Goal: Transaction & Acquisition: Download file/media

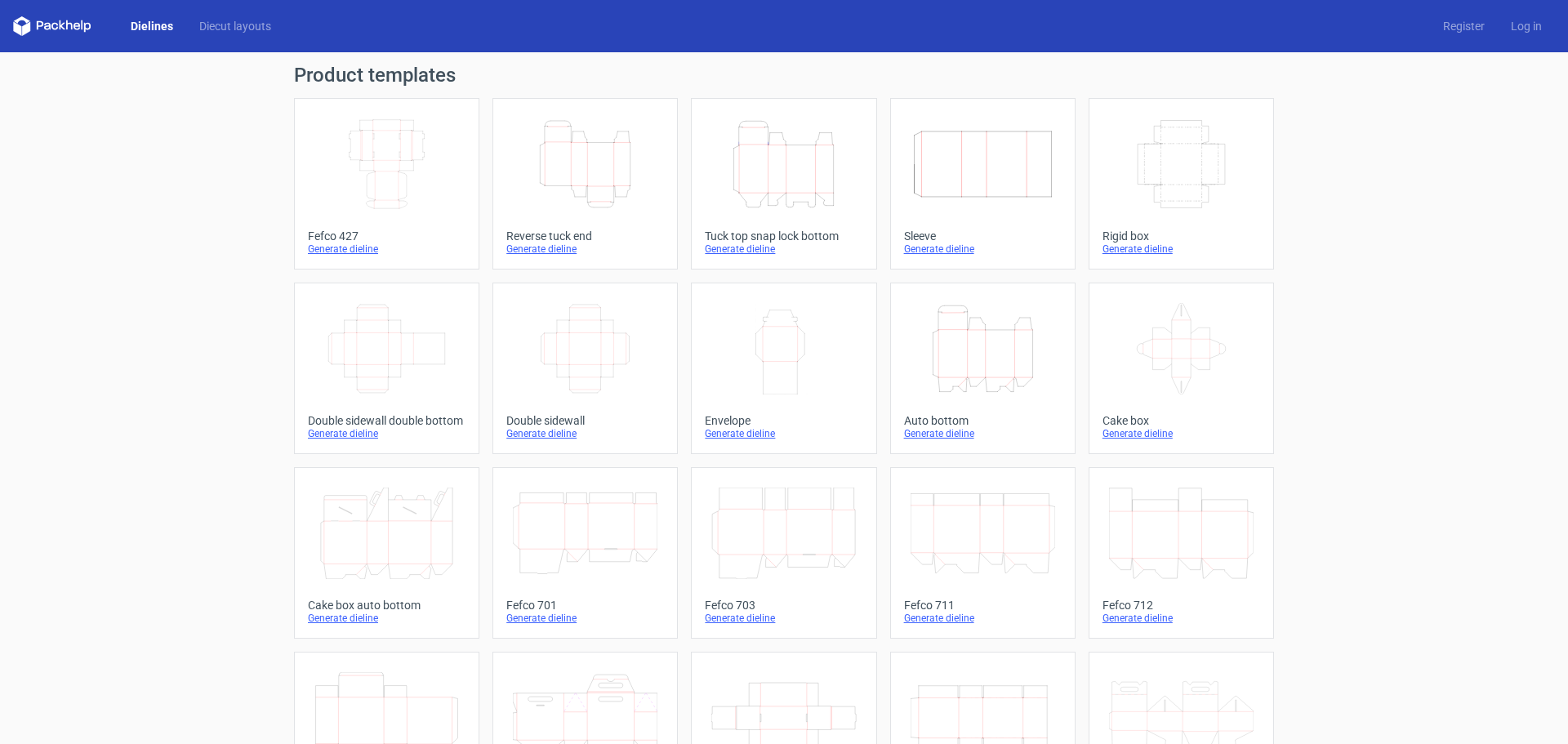
click at [529, 155] on icon "Height Depth Width" at bounding box center [584, 165] width 145 height 92
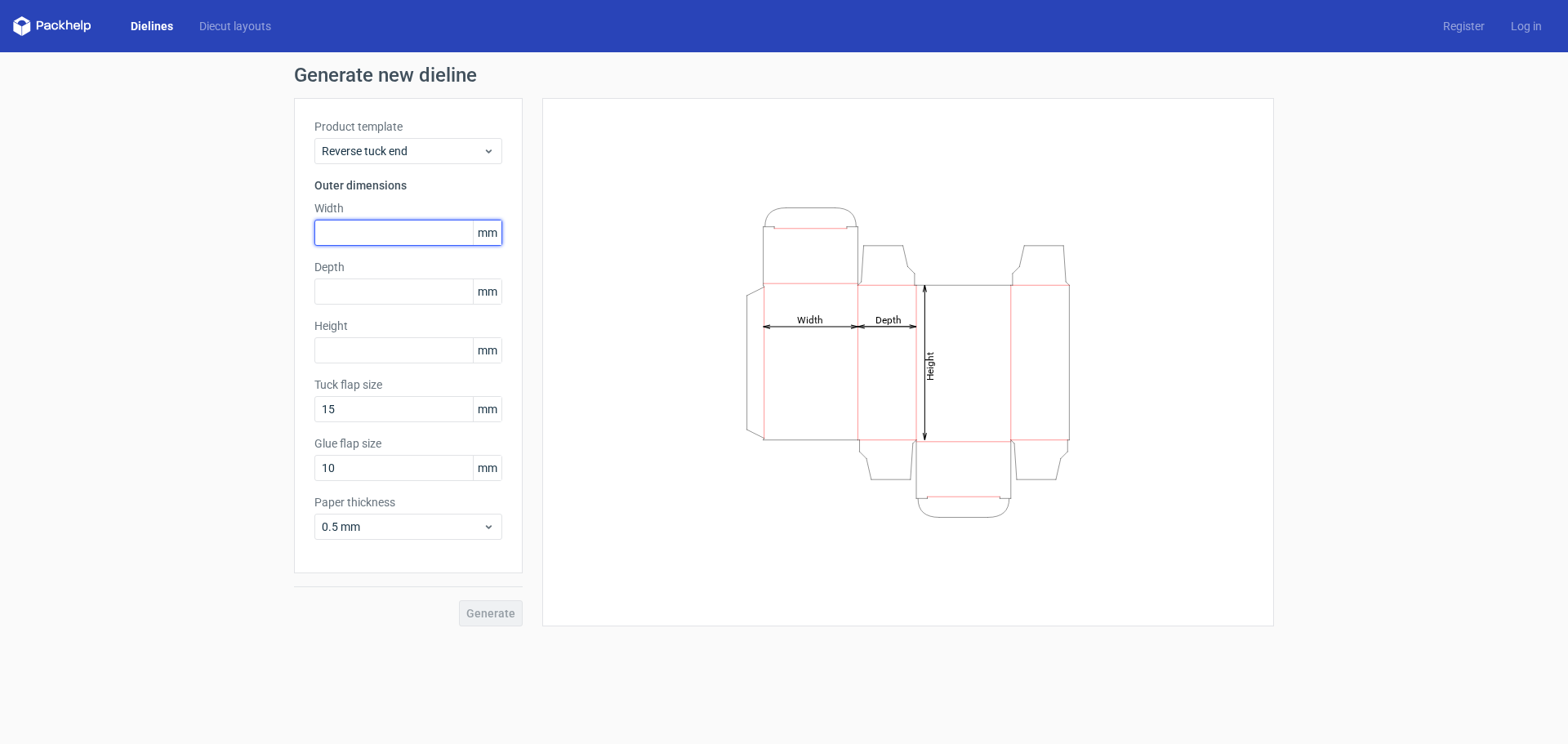
click at [378, 241] on input "text" at bounding box center [408, 233] width 188 height 26
type input "30"
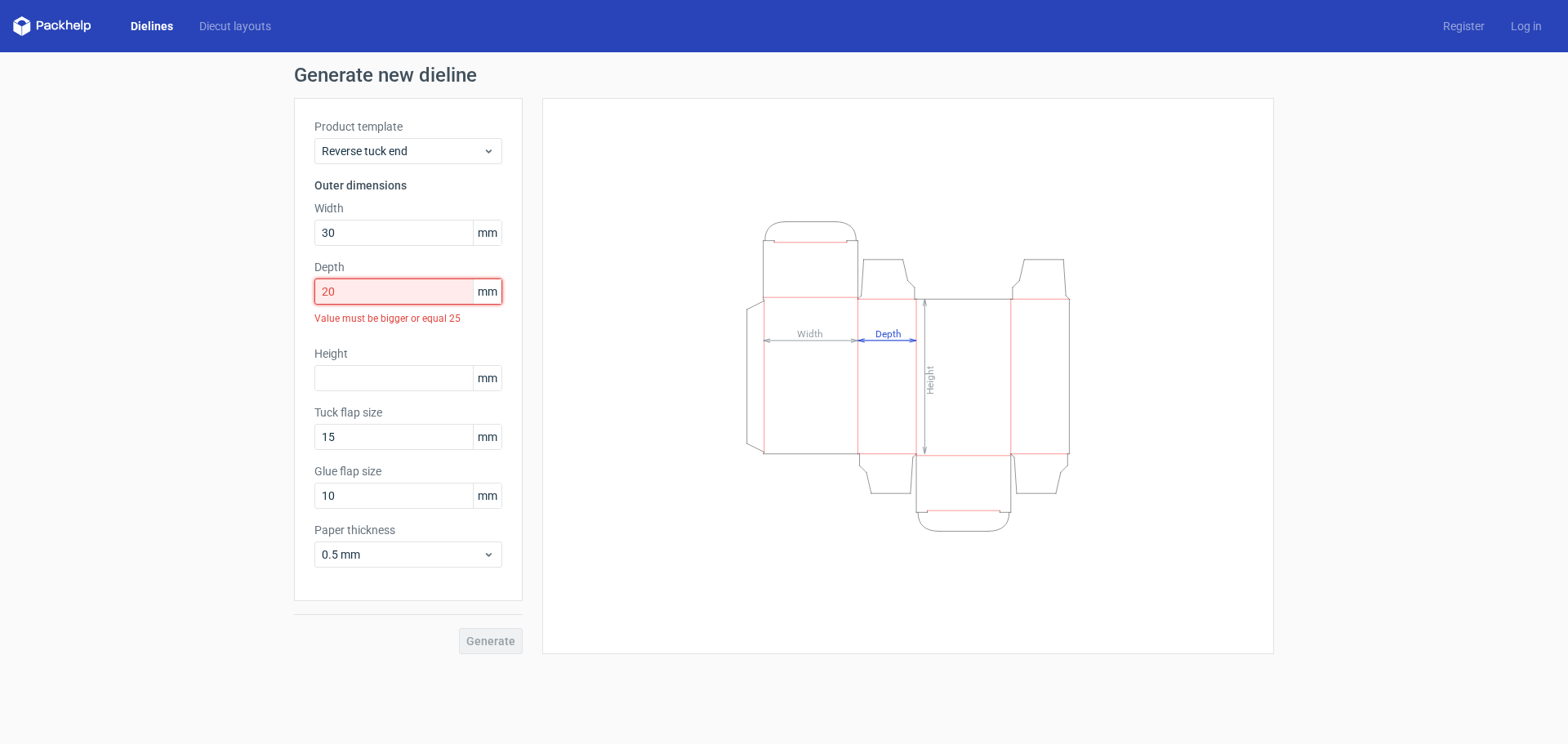
click at [350, 295] on input "20" at bounding box center [408, 292] width 188 height 26
drag, startPoint x: 342, startPoint y: 298, endPoint x: 328, endPoint y: 293, distance: 14.9
click at [328, 293] on input "20" at bounding box center [408, 292] width 188 height 26
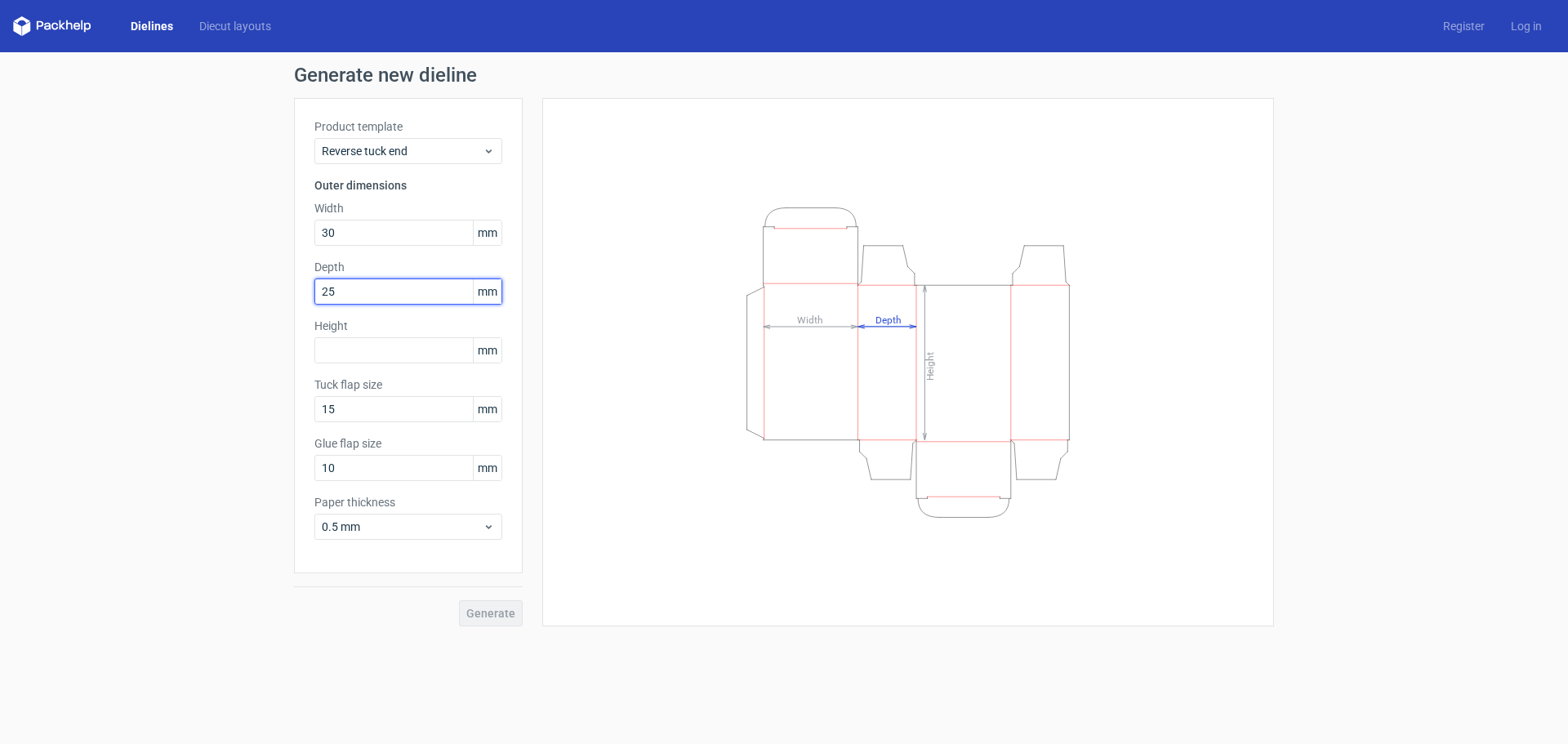
type input "25"
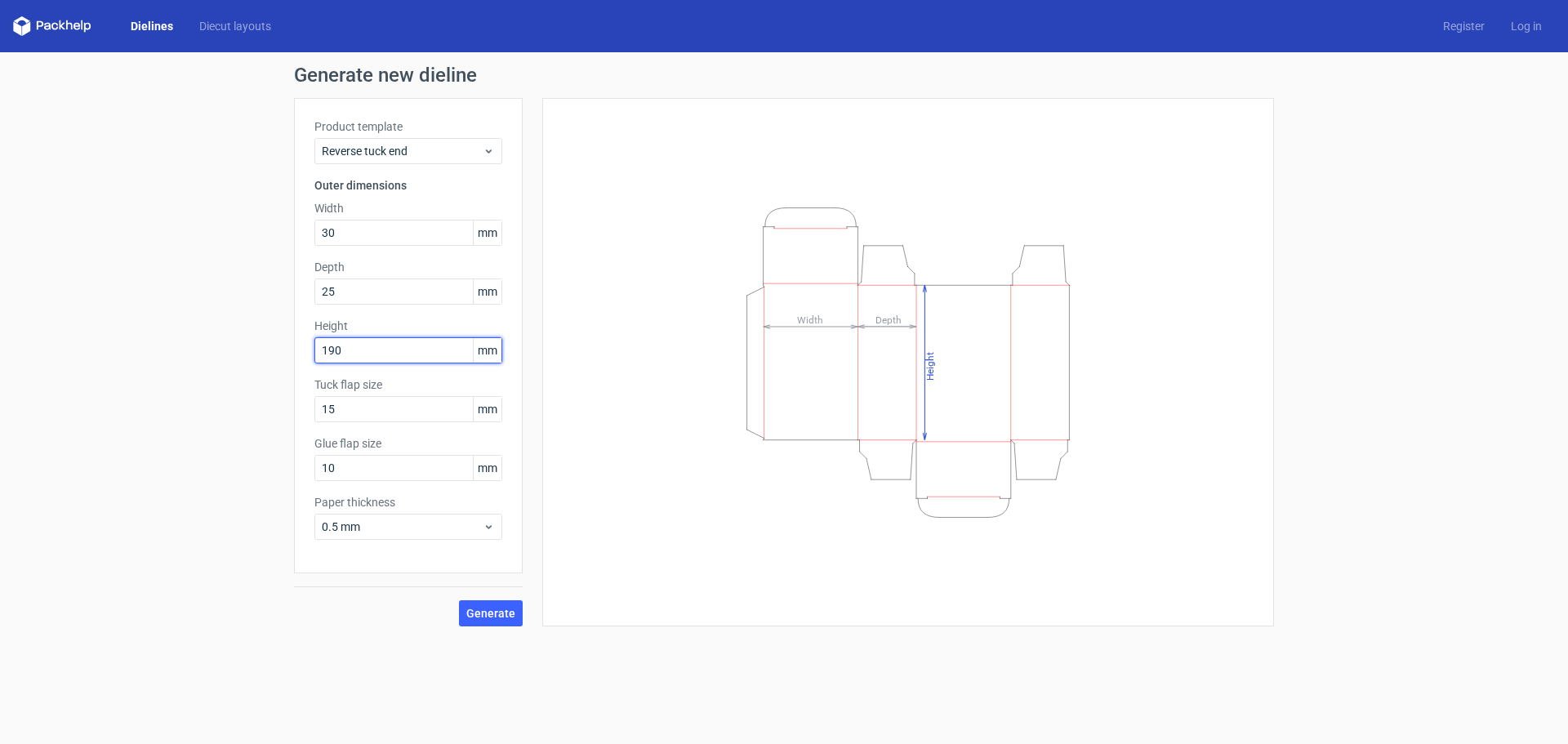
type input "190"
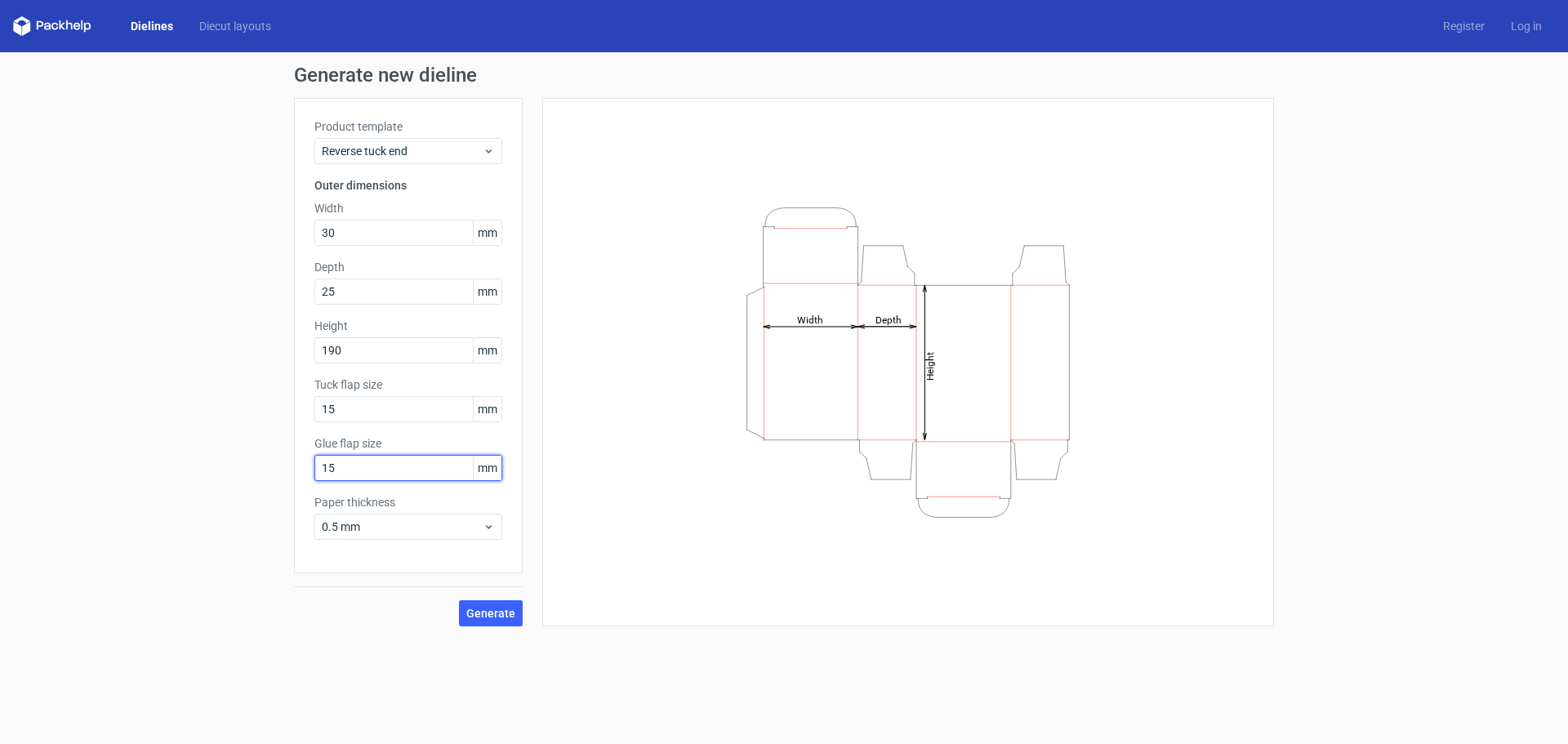
type input "15"
click at [497, 616] on span "Generate" at bounding box center [491, 613] width 49 height 11
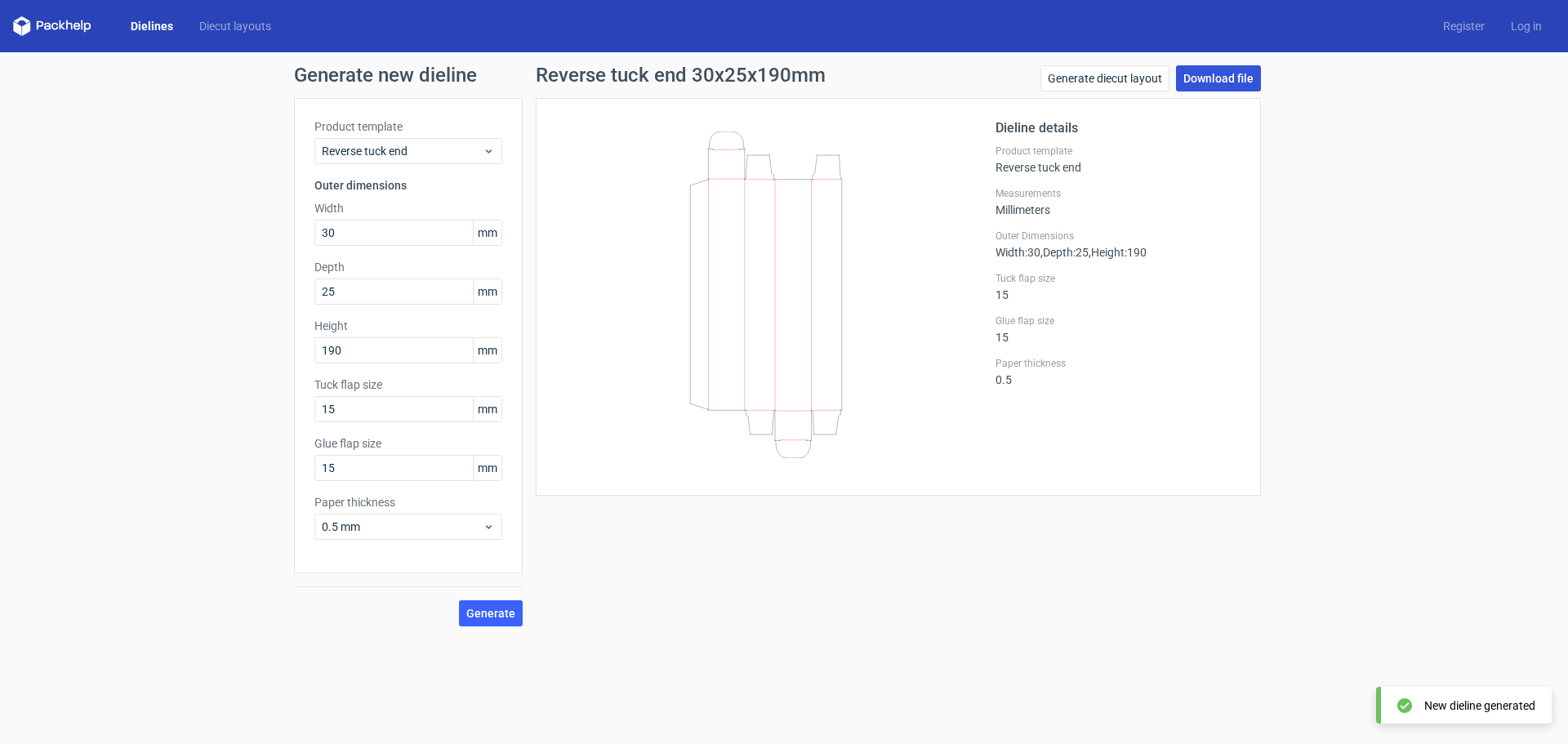
click at [1217, 78] on link "Download file" at bounding box center [1218, 79] width 85 height 26
click at [1233, 74] on link "Download file" at bounding box center [1218, 79] width 85 height 26
